Goal: Obtain resource: Download file/media

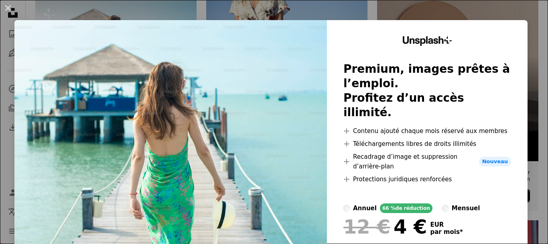
click at [8, 13] on button "An X shape" at bounding box center [8, 8] width 10 height 10
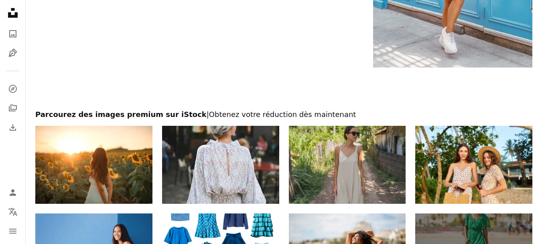
scroll to position [2007, 0]
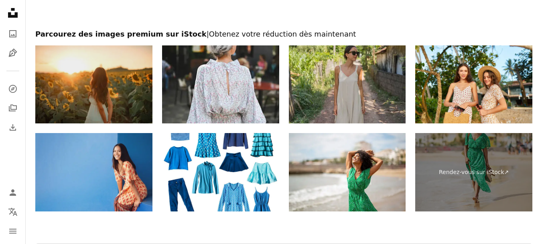
click at [101, 94] on img at bounding box center [93, 84] width 117 height 78
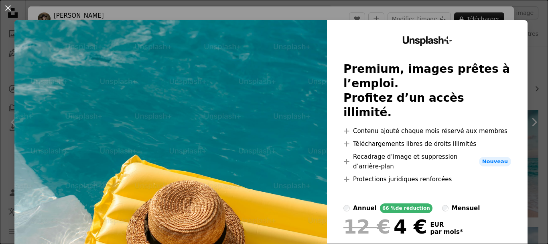
scroll to position [201, 0]
